Goal: Task Accomplishment & Management: Complete application form

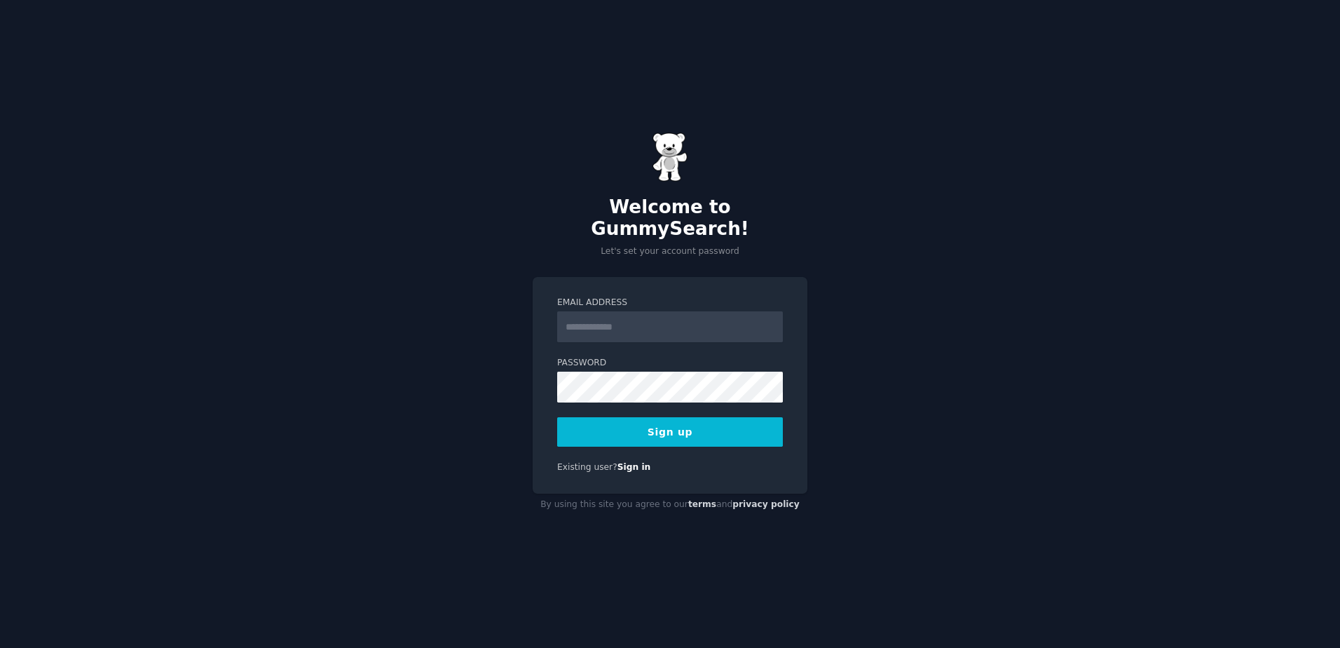
click at [648, 329] on input "Email Address" at bounding box center [670, 326] width 226 height 31
type input "**********"
click at [619, 417] on button "Sign up" at bounding box center [670, 431] width 226 height 29
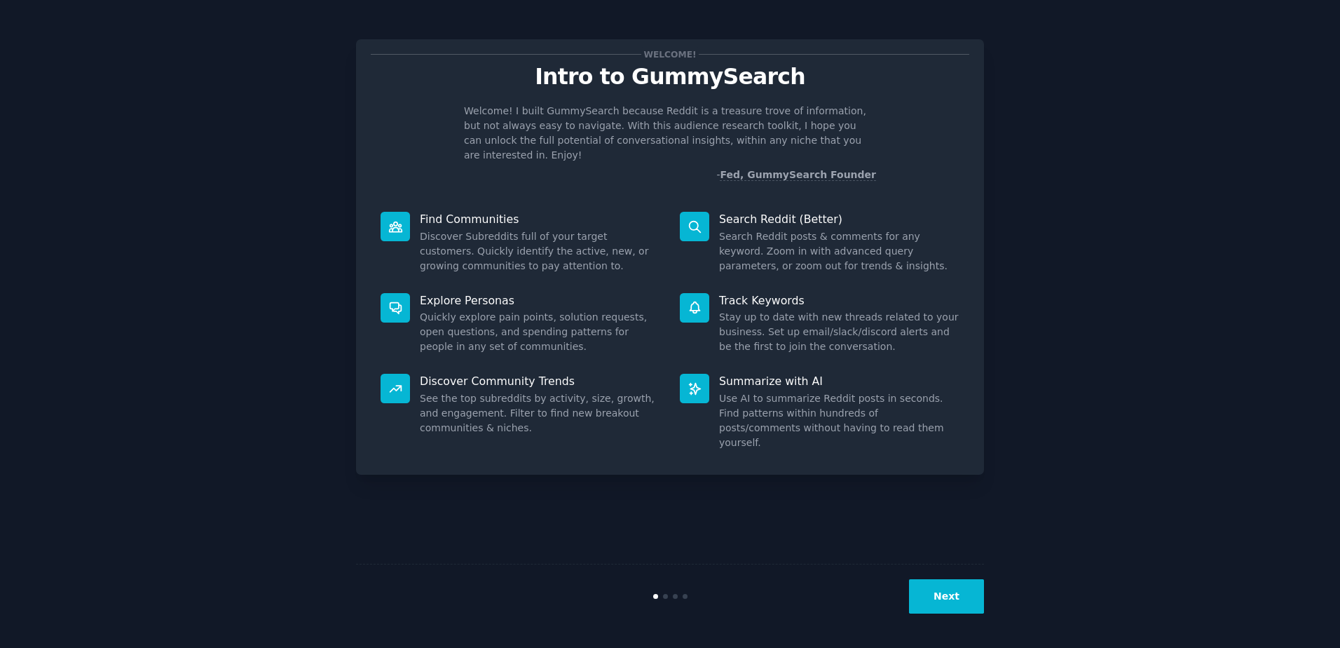
click at [959, 598] on button "Next" at bounding box center [946, 596] width 75 height 34
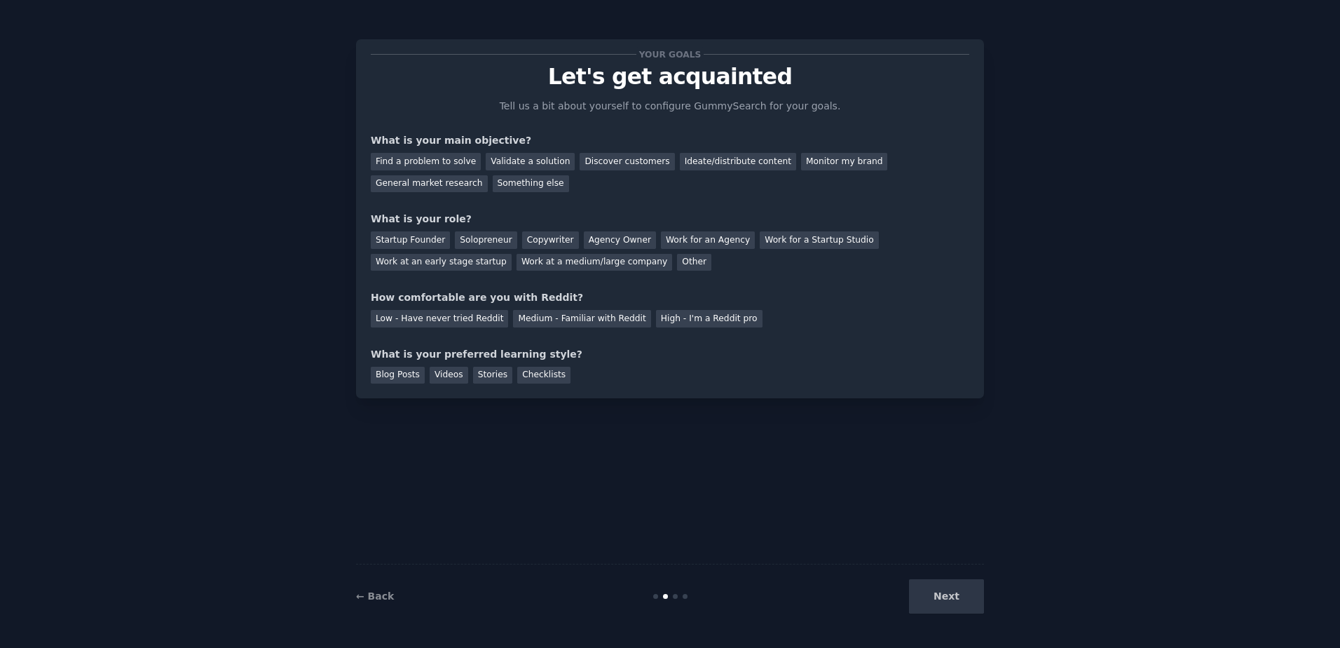
click at [959, 596] on div "Next" at bounding box center [879, 596] width 210 height 34
click at [509, 160] on div "Validate a solution" at bounding box center [530, 162] width 89 height 18
click at [677, 259] on div "Other" at bounding box center [694, 263] width 34 height 18
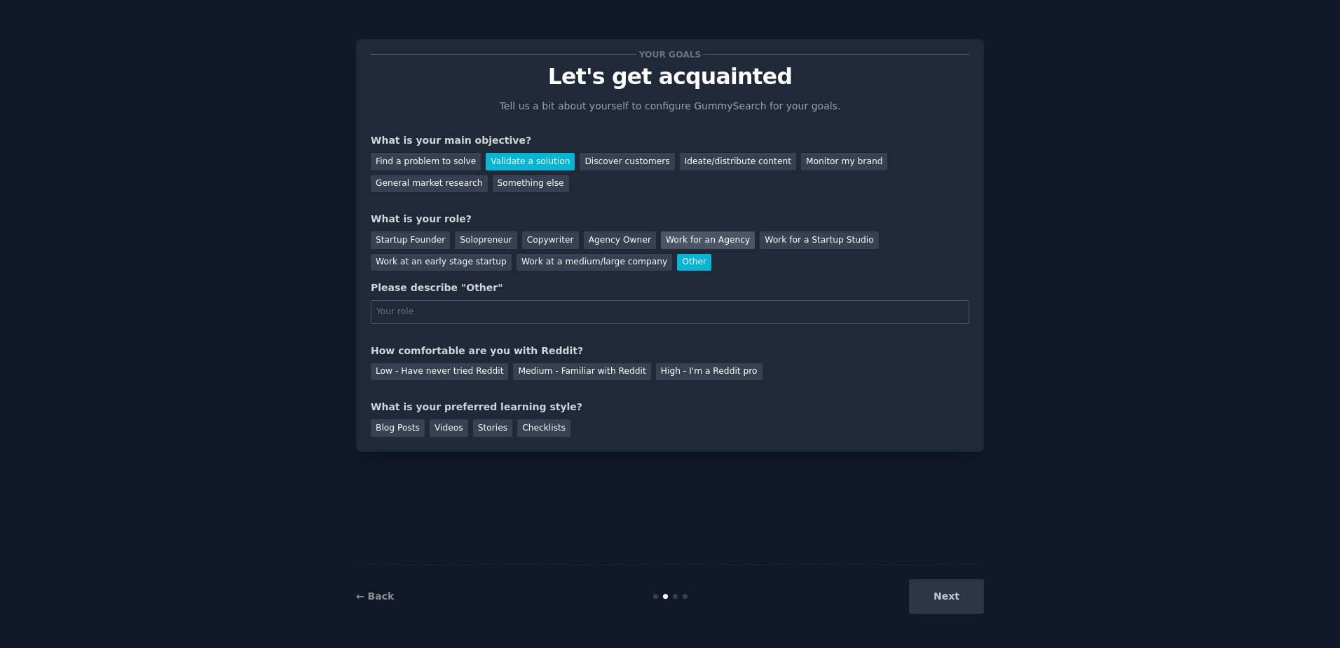
click at [681, 245] on div "Work for an Agency" at bounding box center [708, 240] width 94 height 18
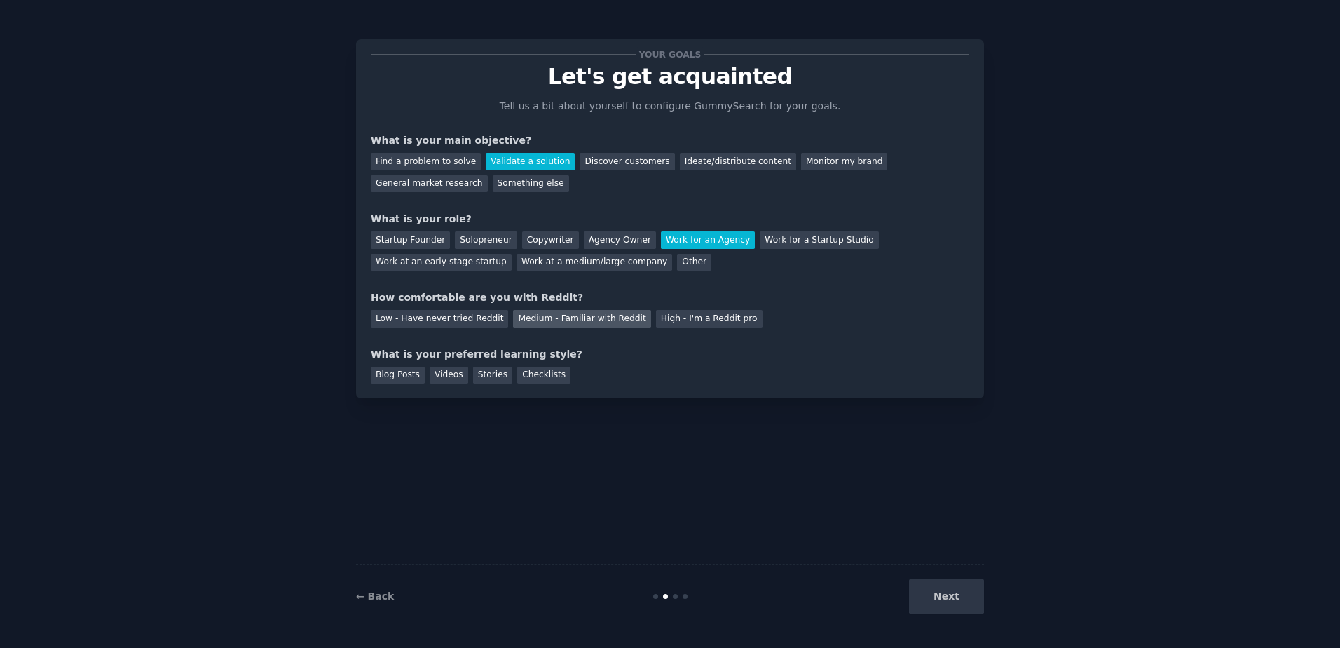
click at [513, 317] on div "Medium - Familiar with Reddit" at bounding box center [581, 319] width 137 height 18
click at [460, 317] on div "Low - Have never tried Reddit" at bounding box center [439, 319] width 137 height 18
click at [521, 374] on div "Checklists" at bounding box center [543, 376] width 53 height 18
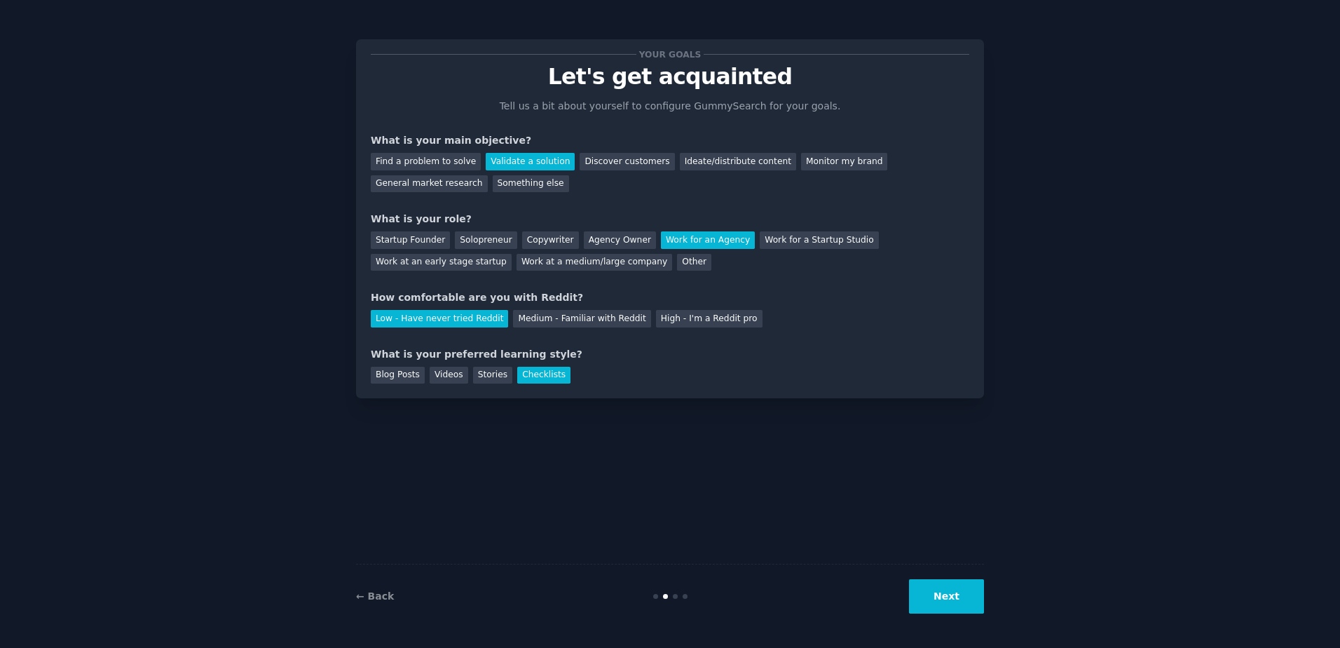
click at [987, 610] on div "Your goals Let's get acquainted Tell us a bit about yourself to configure Gummy…" at bounding box center [670, 324] width 1301 height 608
click at [964, 601] on button "Next" at bounding box center [946, 596] width 75 height 34
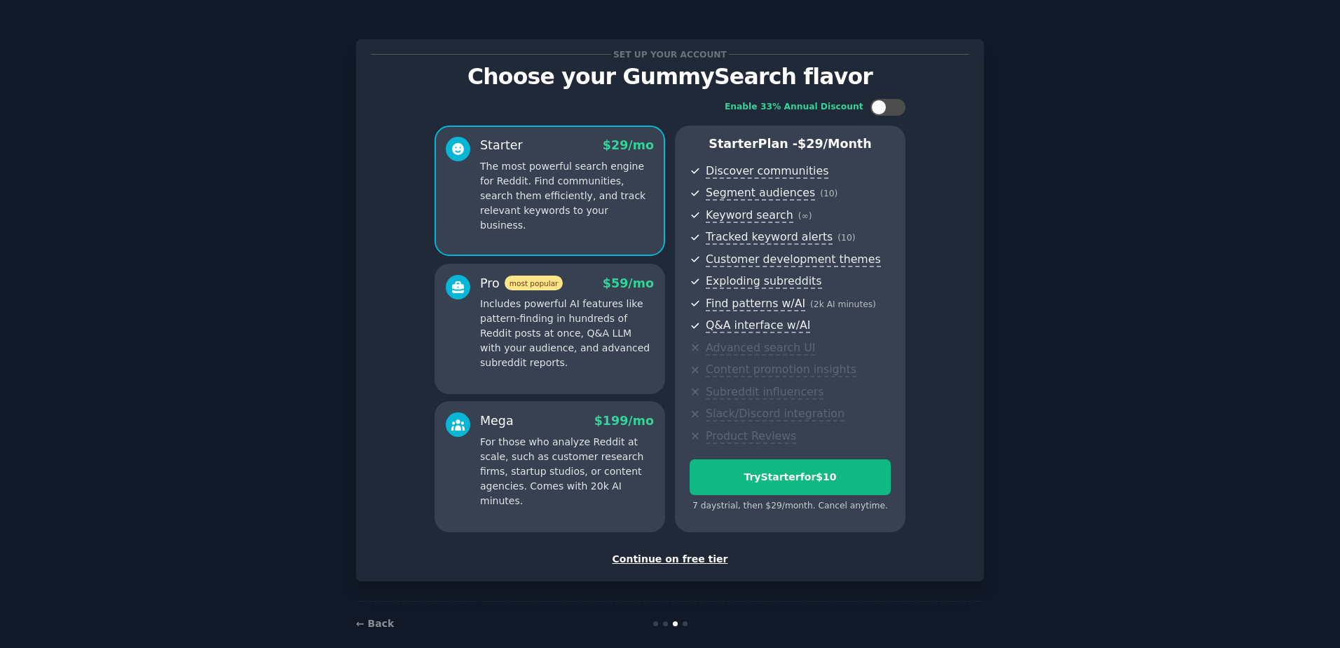
click at [677, 557] on div "Continue on free tier" at bounding box center [670, 559] width 599 height 15
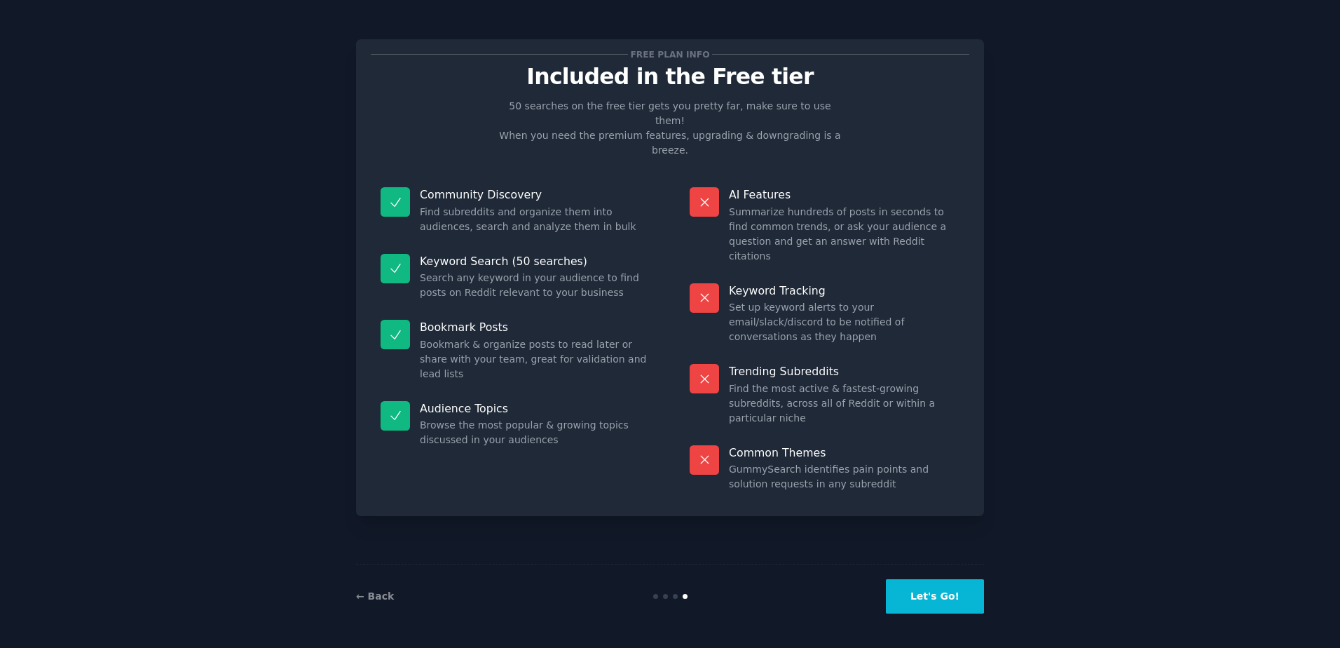
click at [948, 591] on button "Let's Go!" at bounding box center [935, 596] width 98 height 34
